Goal: Information Seeking & Learning: Check status

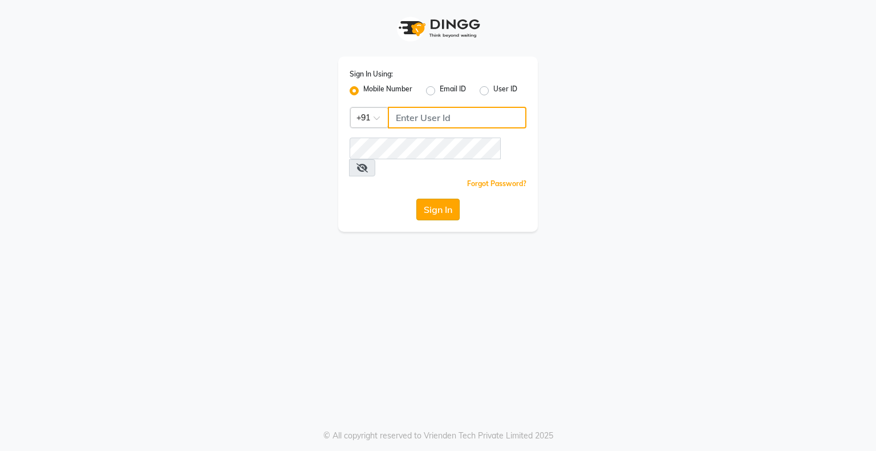
type input "8070368871"
click at [441, 198] on button "Sign In" at bounding box center [437, 209] width 43 height 22
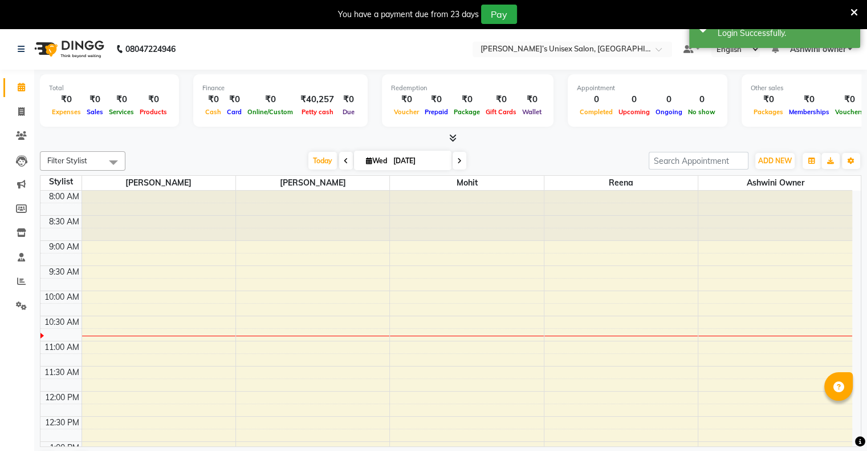
click at [594, 11] on icon at bounding box center [854, 12] width 7 height 10
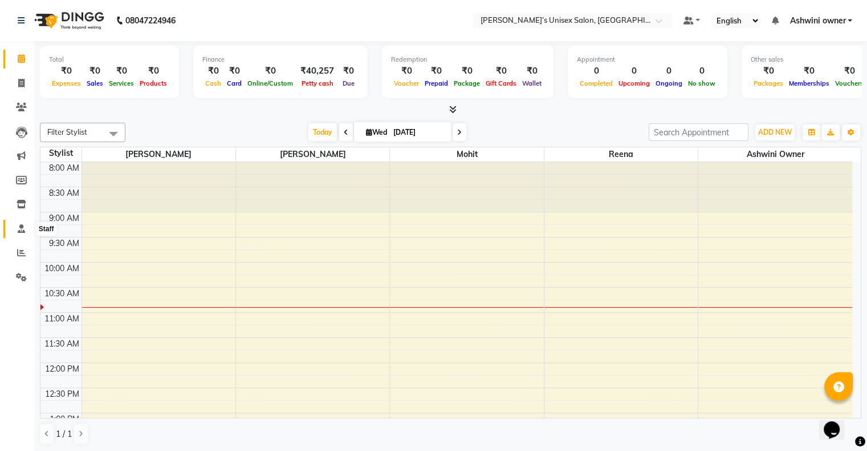
click at [21, 229] on icon at bounding box center [21, 228] width 7 height 9
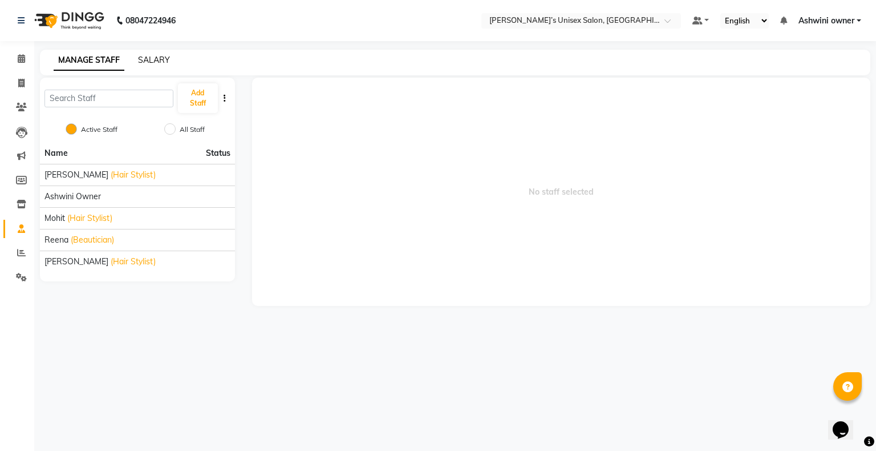
click at [147, 62] on link "SALARY" at bounding box center [154, 60] width 32 height 10
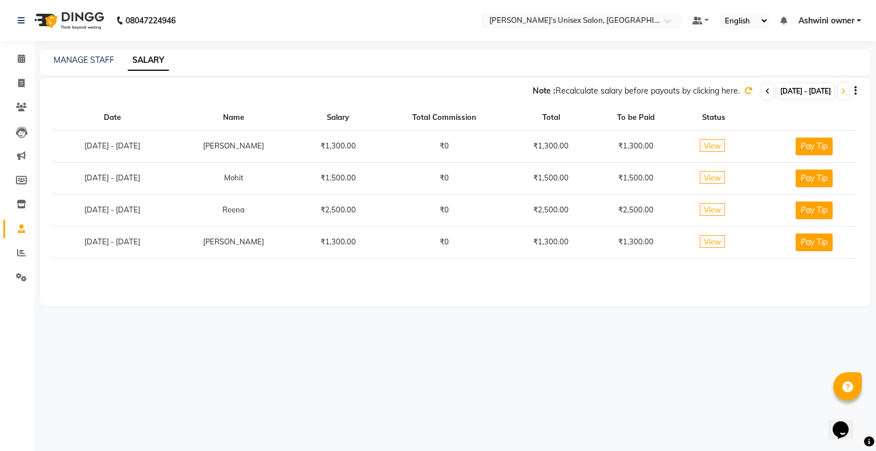
click at [594, 92] on span at bounding box center [767, 91] width 10 height 16
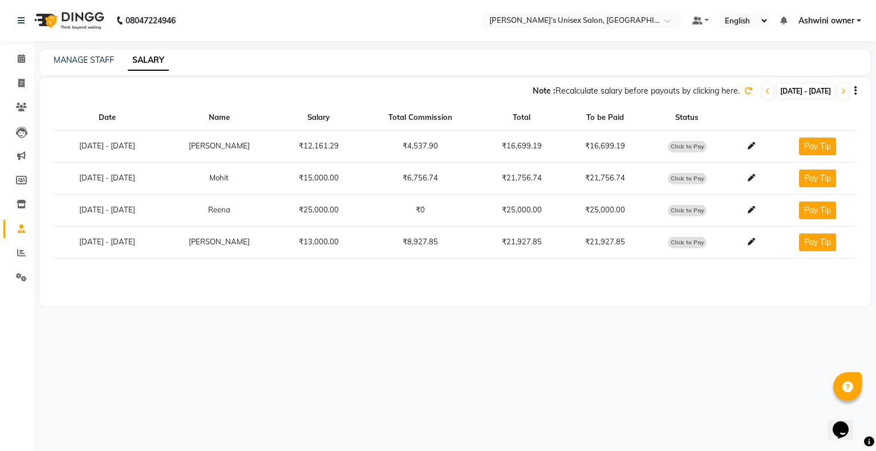
click at [594, 92] on icon at bounding box center [748, 91] width 8 height 8
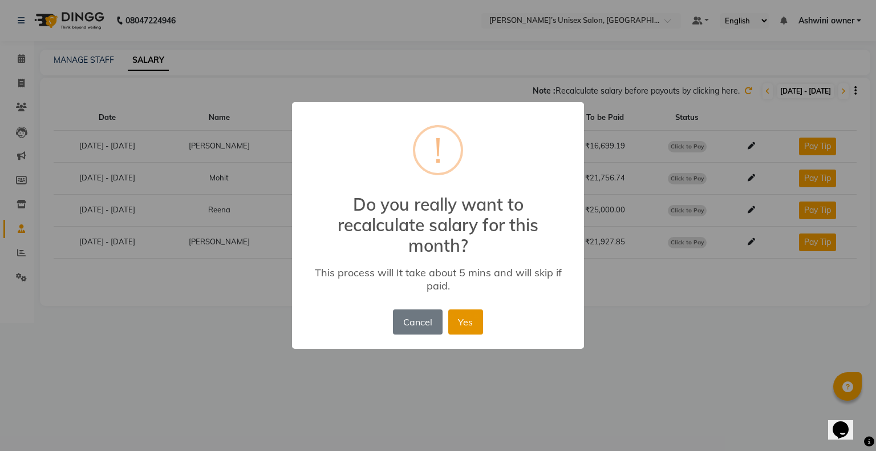
click at [477, 319] on button "Yes" at bounding box center [465, 321] width 35 height 25
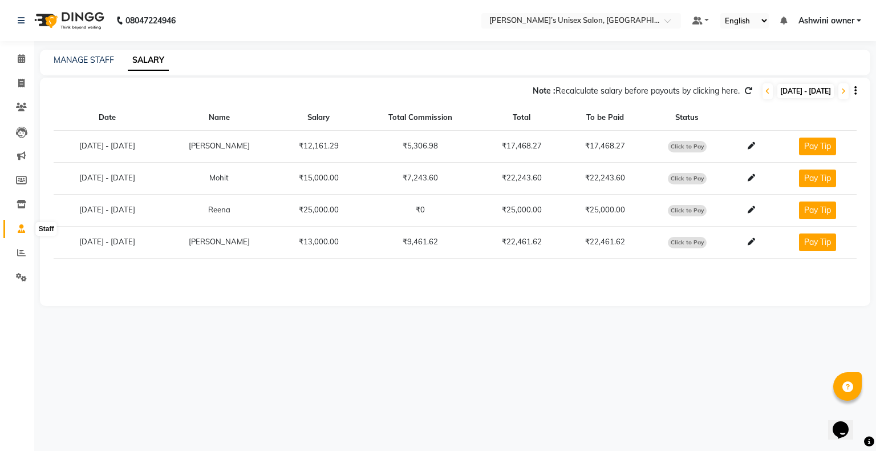
click at [23, 227] on icon at bounding box center [21, 228] width 7 height 9
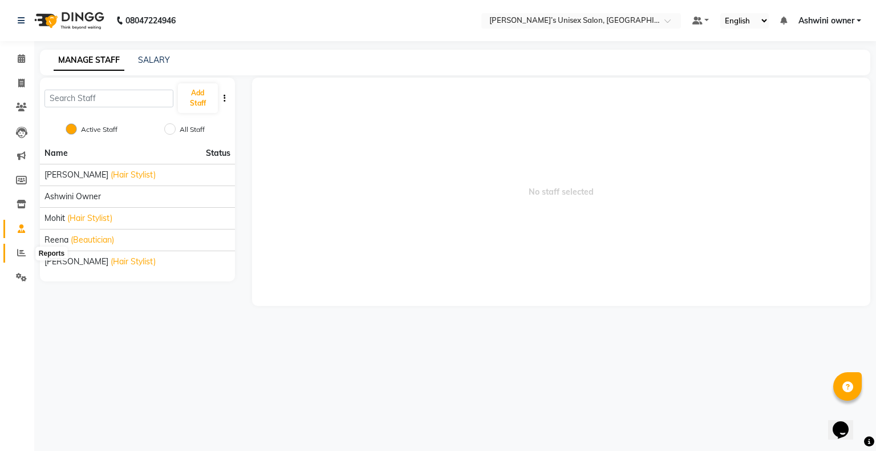
click at [19, 254] on icon at bounding box center [21, 252] width 9 height 9
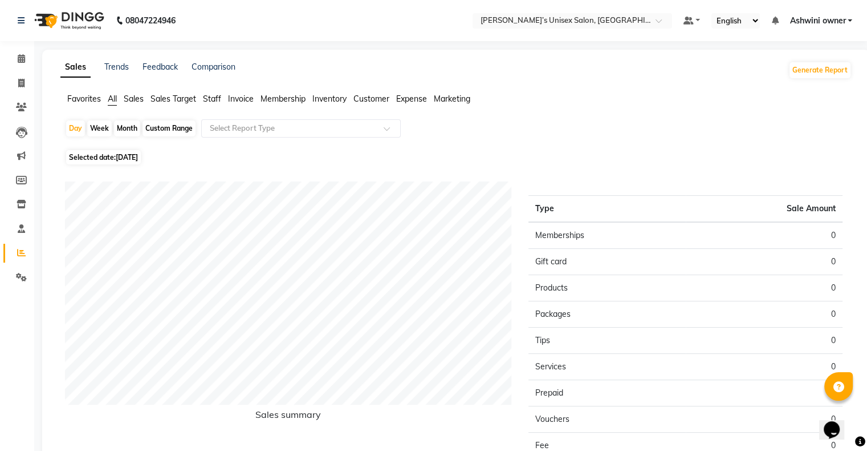
click at [156, 99] on span "Sales Target" at bounding box center [174, 99] width 46 height 10
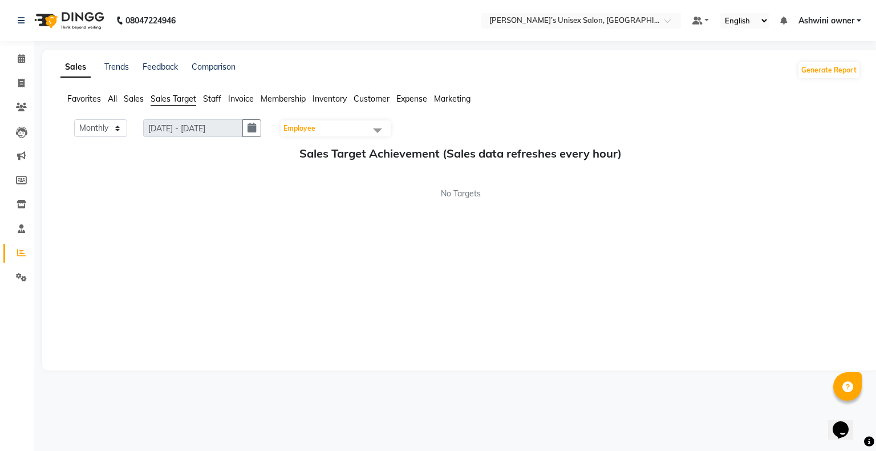
click at [115, 97] on span "All" at bounding box center [112, 99] width 9 height 10
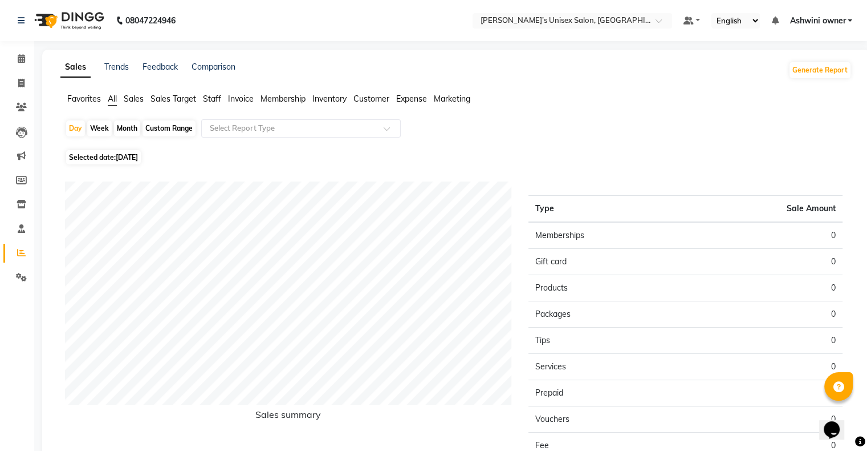
click at [219, 100] on span "Staff" at bounding box center [212, 99] width 18 height 10
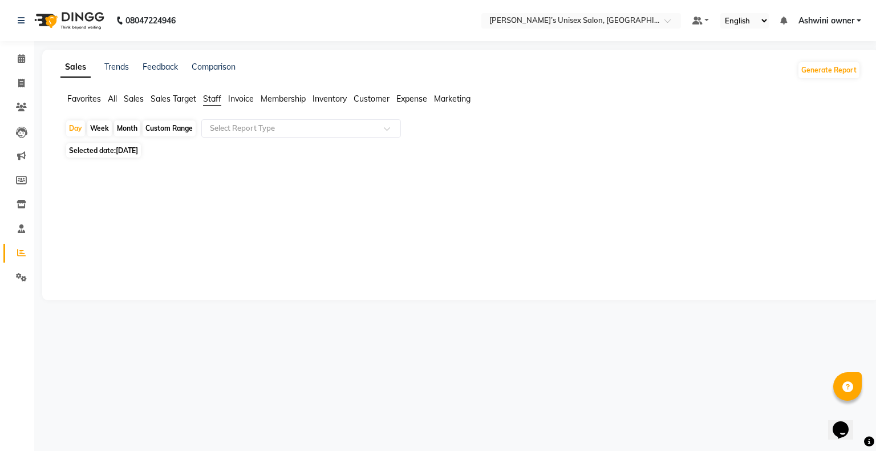
click at [125, 153] on span "[DATE]" at bounding box center [127, 150] width 22 height 9
select select "9"
select select "2025"
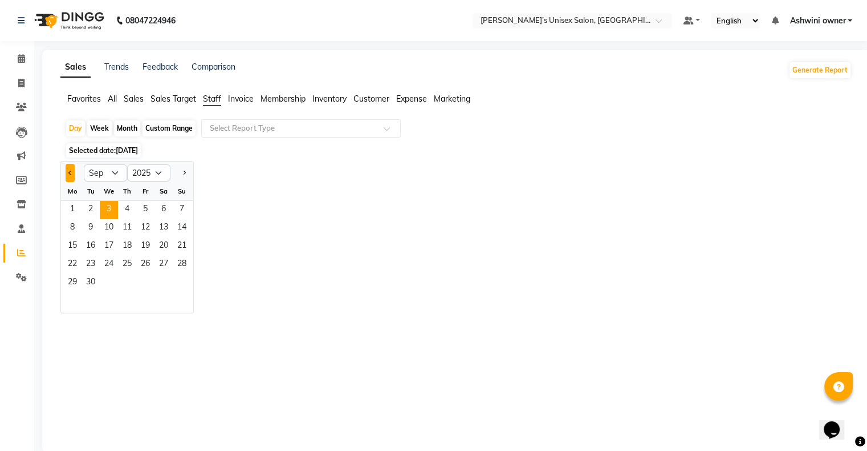
click at [72, 169] on button "Previous month" at bounding box center [70, 173] width 9 height 18
select select "8"
click at [120, 129] on div "Month" at bounding box center [127, 128] width 26 height 16
select select "9"
select select "2025"
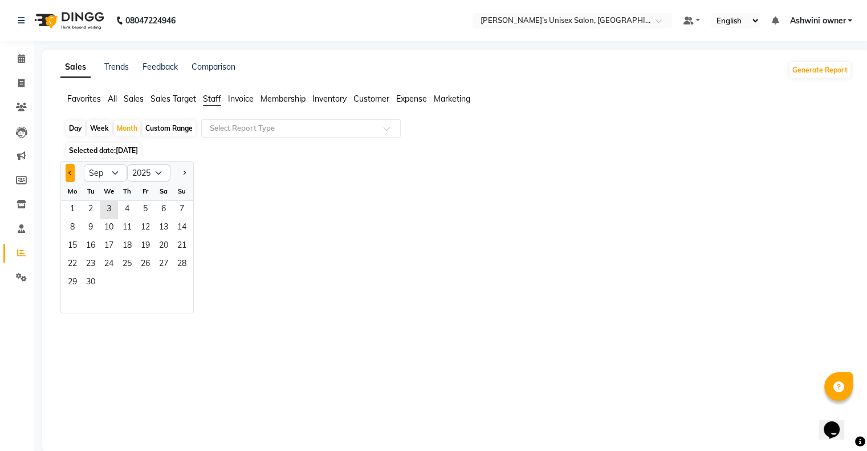
click at [70, 171] on span "Previous month" at bounding box center [70, 173] width 4 height 4
select select "8"
click at [594, 254] on div "Day Week Month Custom Range Select Report Type Selected date: [DATE] Jan Feb Ma…" at bounding box center [456, 280] width 792 height 322
click at [139, 204] on span "1" at bounding box center [145, 210] width 18 height 18
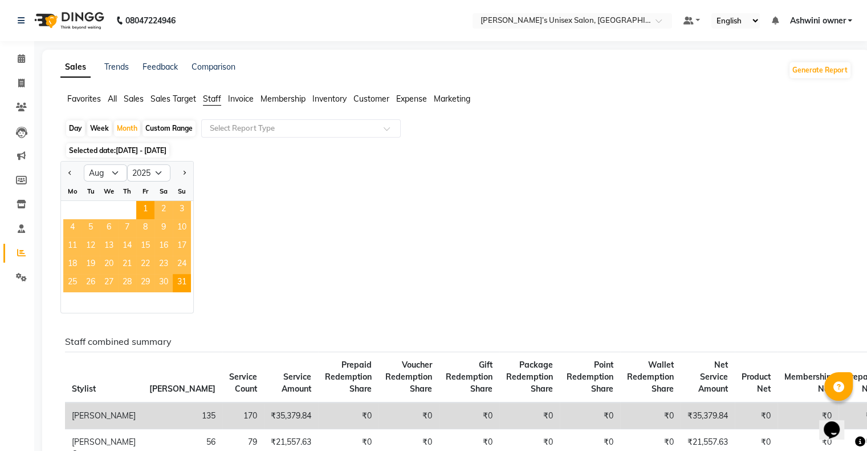
click at [167, 151] on span "[DATE] - [DATE]" at bounding box center [141, 150] width 51 height 9
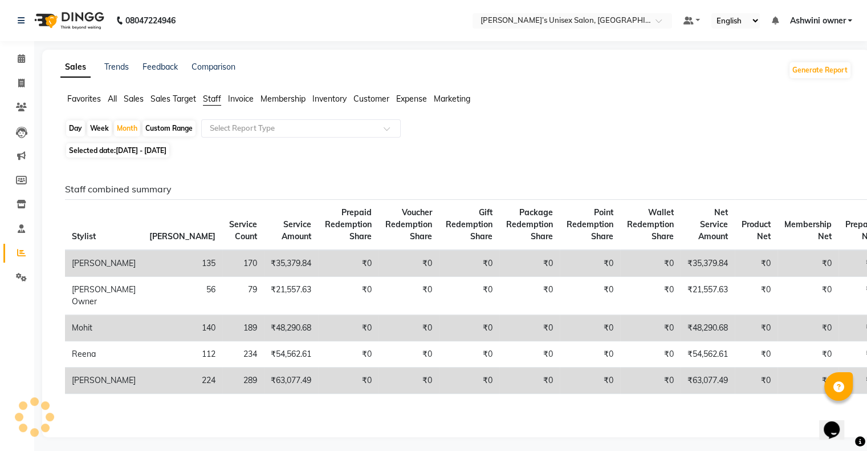
click at [167, 152] on span "[DATE] - [DATE]" at bounding box center [141, 150] width 51 height 9
select select "8"
select select "2025"
click at [165, 149] on span "[DATE] - [DATE]" at bounding box center [141, 150] width 51 height 9
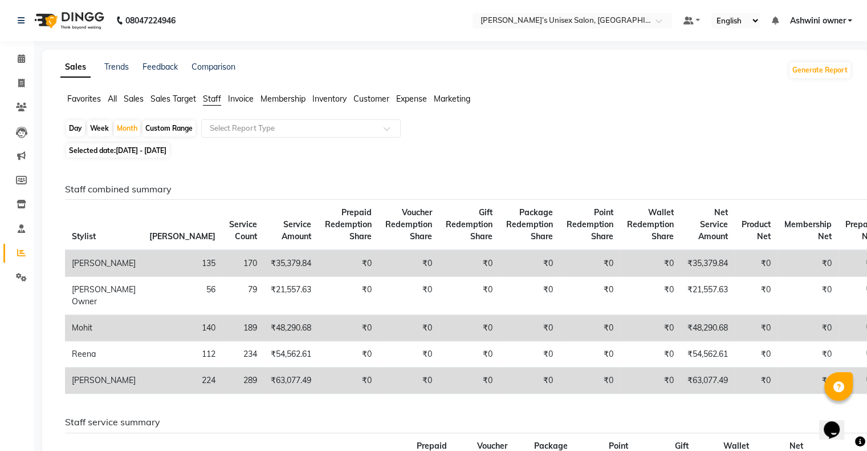
click at [493, 124] on div "Day Week Month Custom Range Select Report Type" at bounding box center [456, 129] width 782 height 21
